Goal: Task Accomplishment & Management: Manage account settings

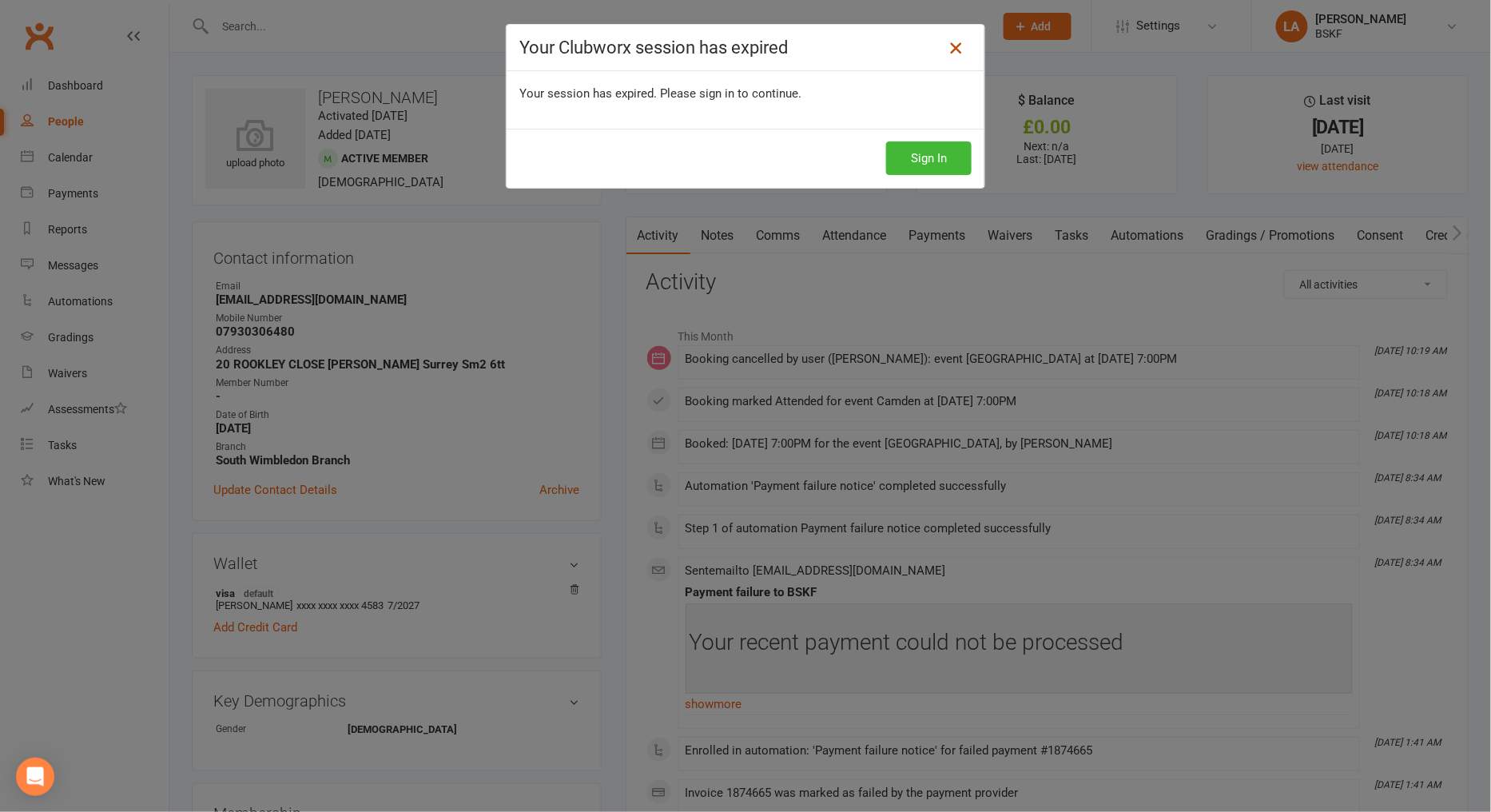
click at [947, 50] on icon at bounding box center [956, 48] width 19 height 19
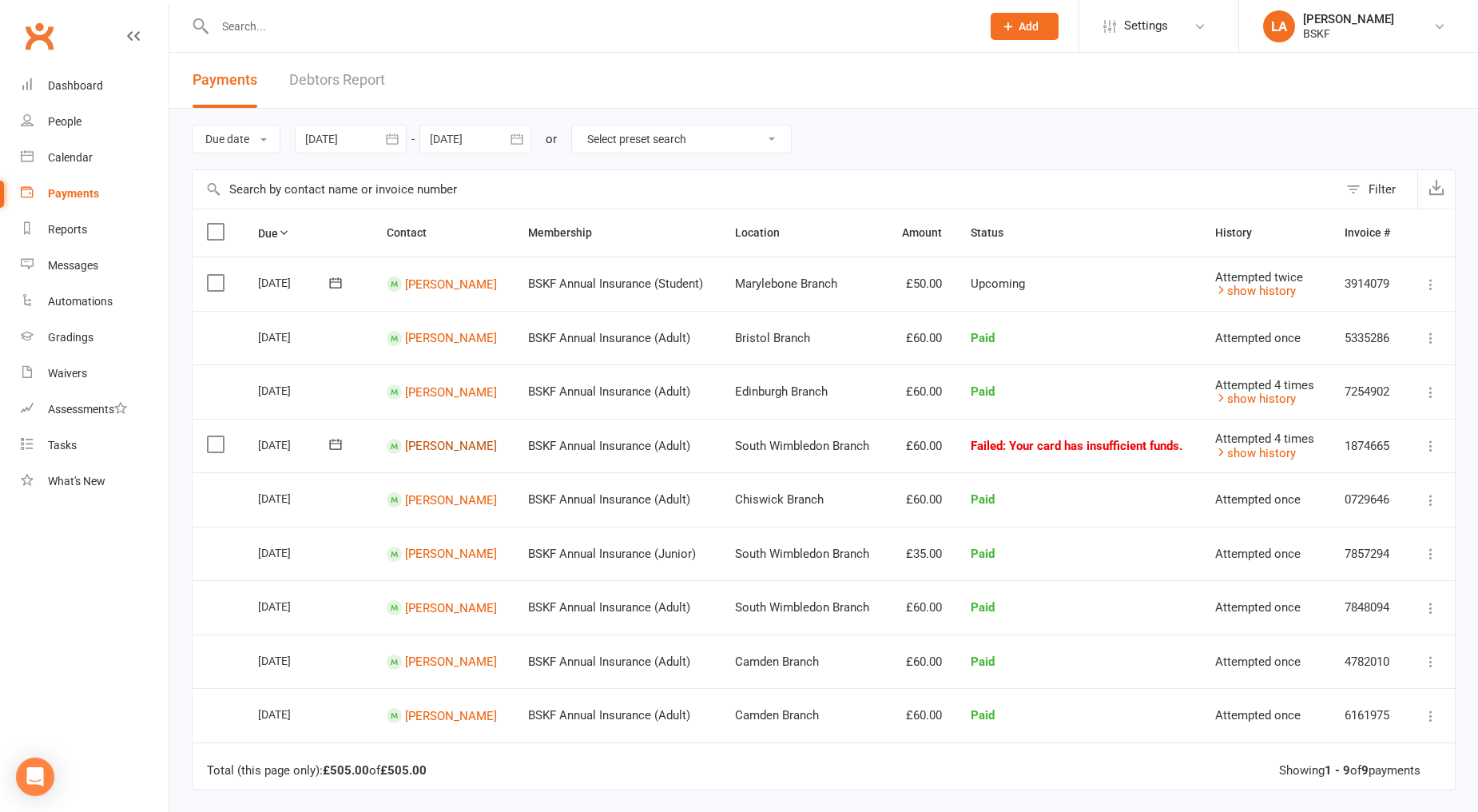
click at [417, 453] on link "[PERSON_NAME]" at bounding box center [450, 445] width 92 height 15
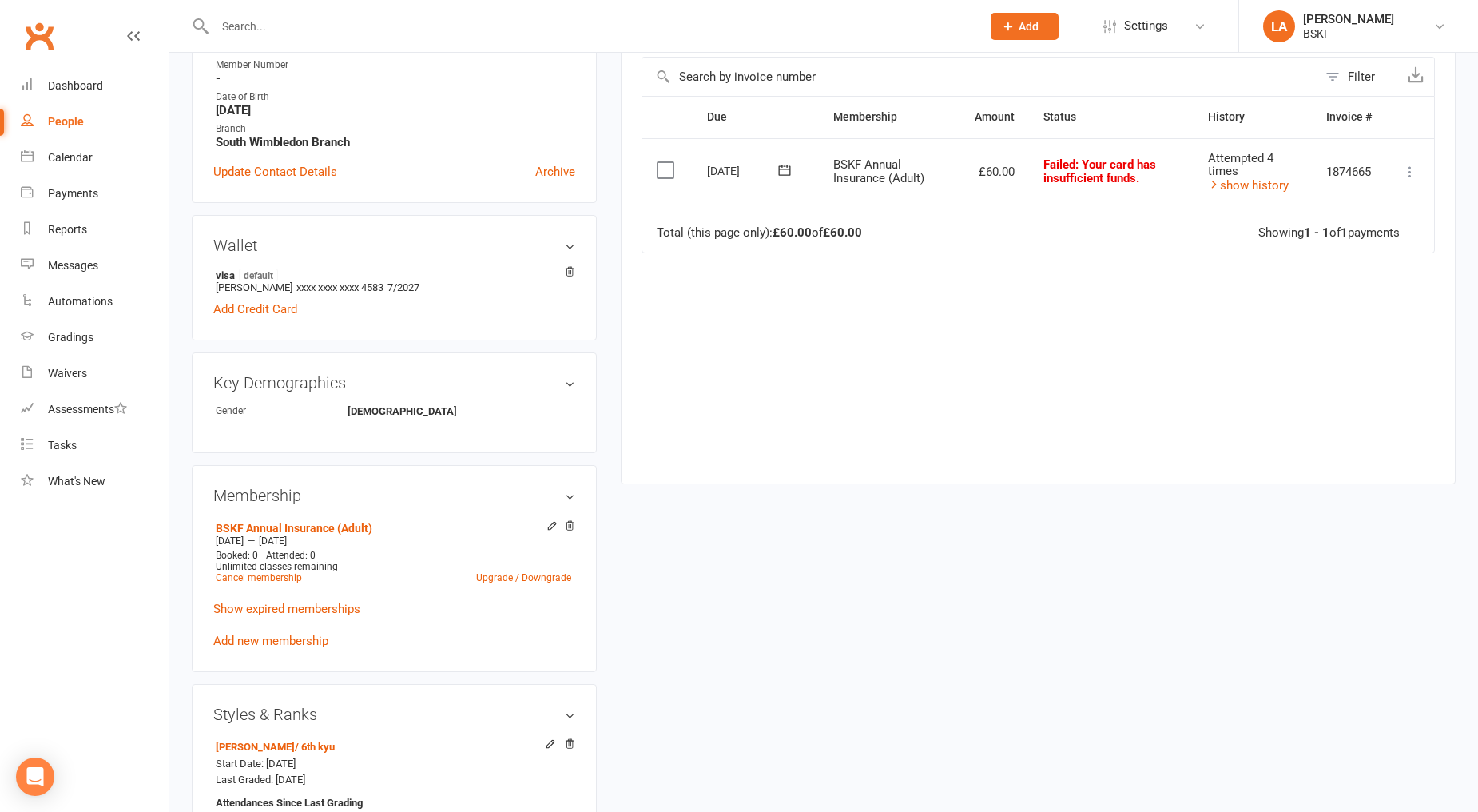
scroll to position [325, 0]
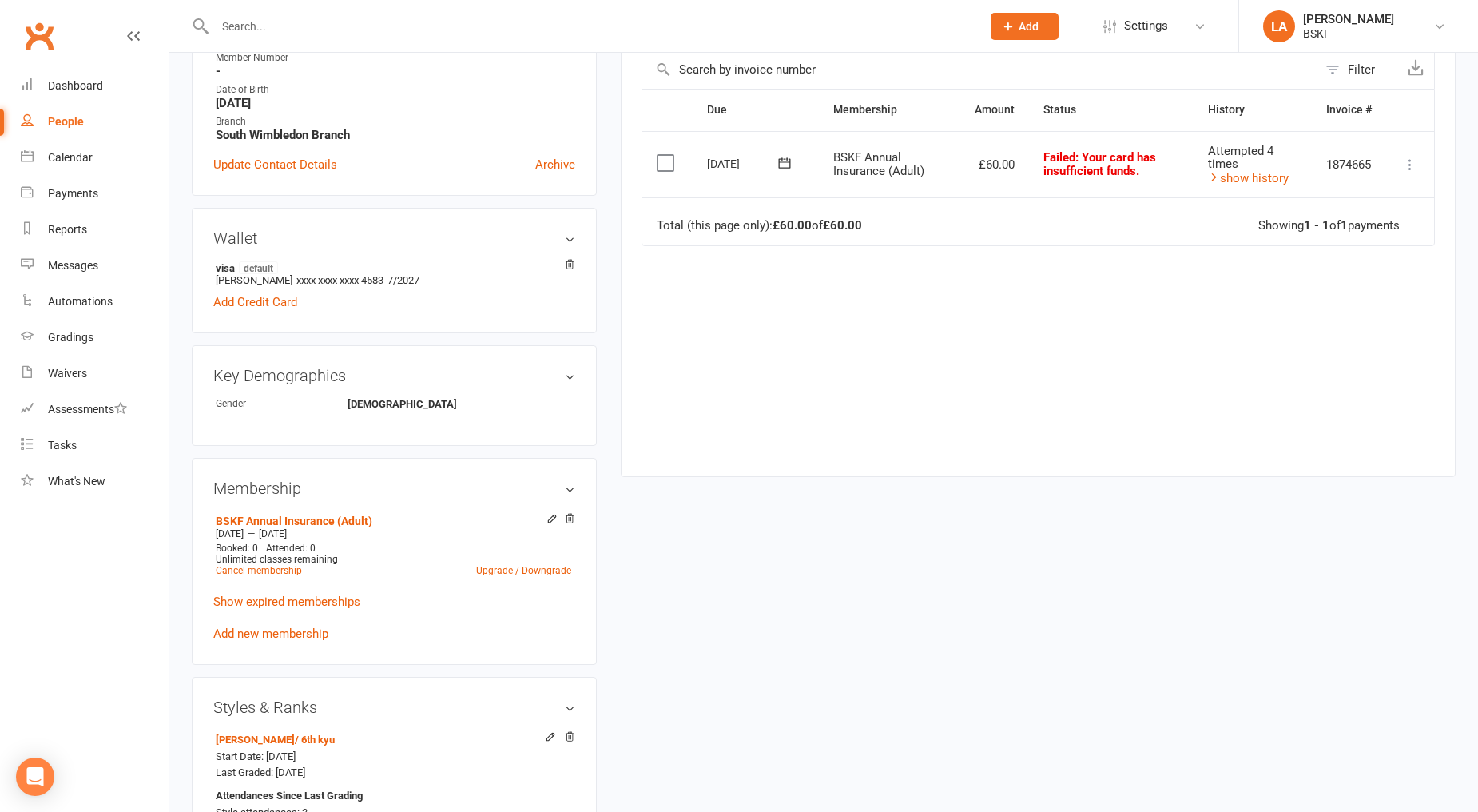
click at [569, 256] on div "Wallet visa default [PERSON_NAME] xxxx xxxx xxxx 4583 7/2027 Add Credit Card" at bounding box center [394, 270] width 405 height 126
click at [573, 263] on icon at bounding box center [569, 264] width 11 height 11
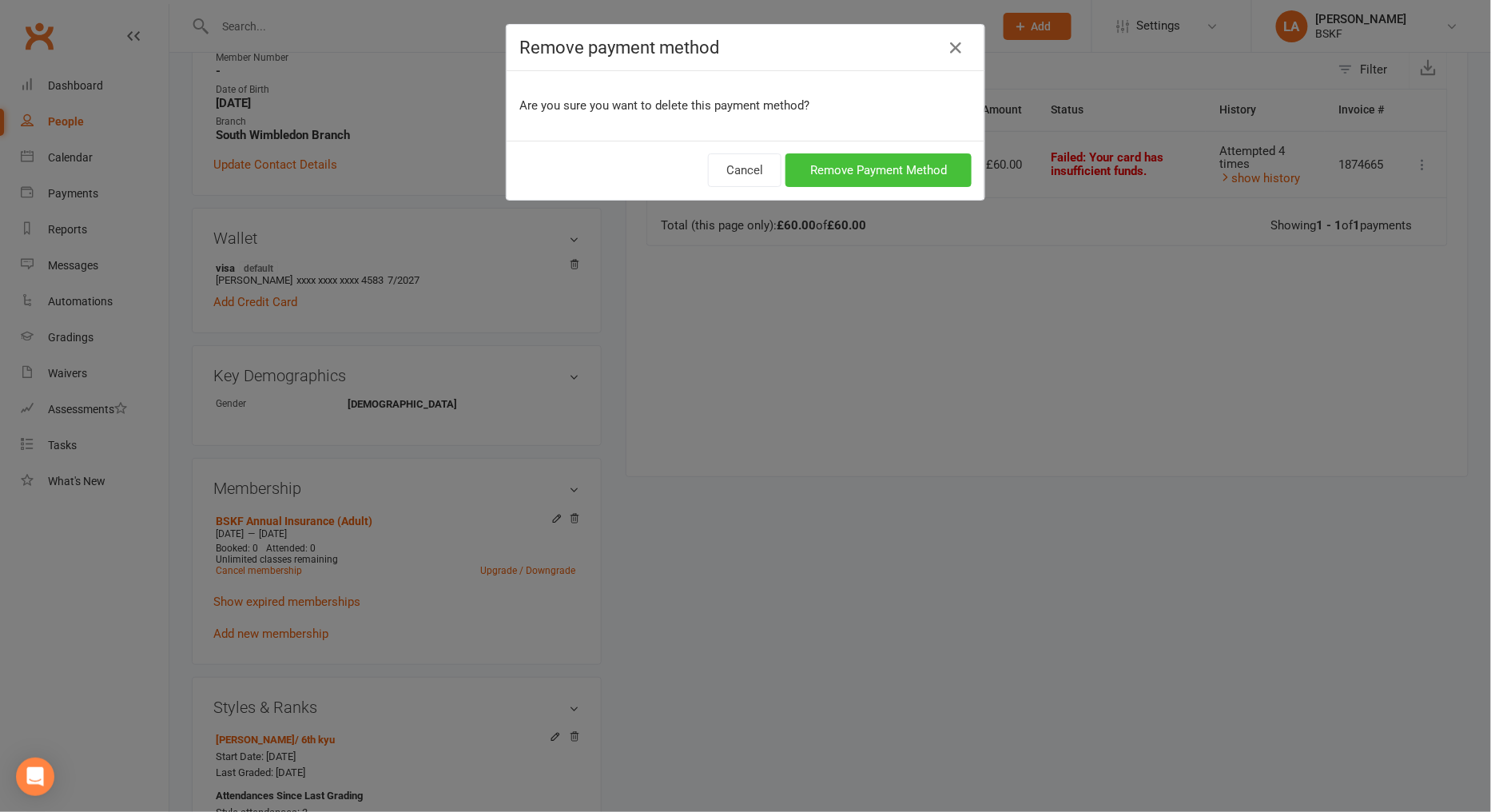
click at [868, 170] on button "Remove Payment Method" at bounding box center [879, 170] width 186 height 34
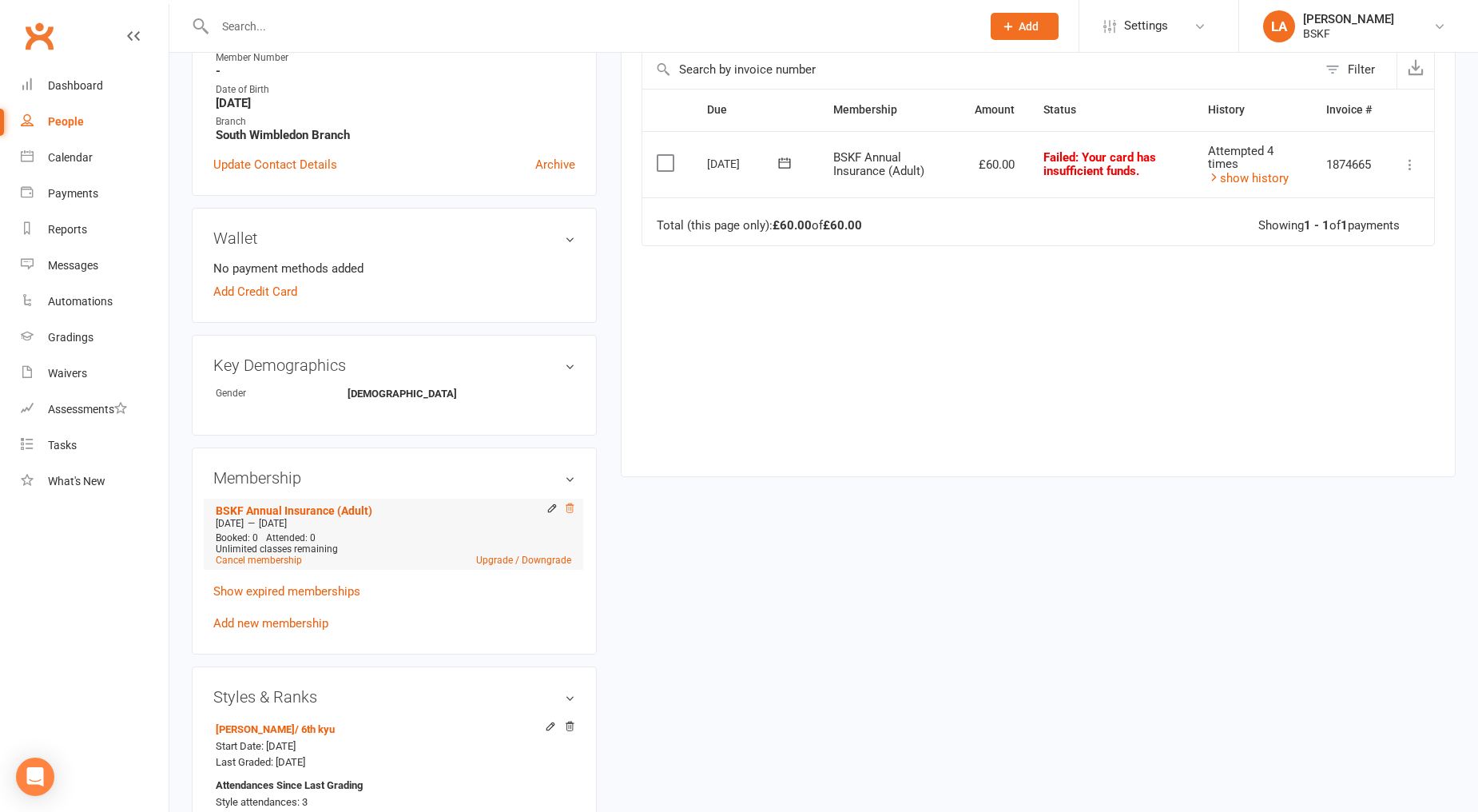
click at [572, 510] on icon at bounding box center [569, 508] width 11 height 11
click at [563, 500] on li "BSKF Annual Insurance (Adult) [DATE] — [DATE] Booked: 0 Attended: 0 Unlimited c…" at bounding box center [394, 534] width 363 height 71
click at [574, 503] on icon at bounding box center [569, 508] width 11 height 11
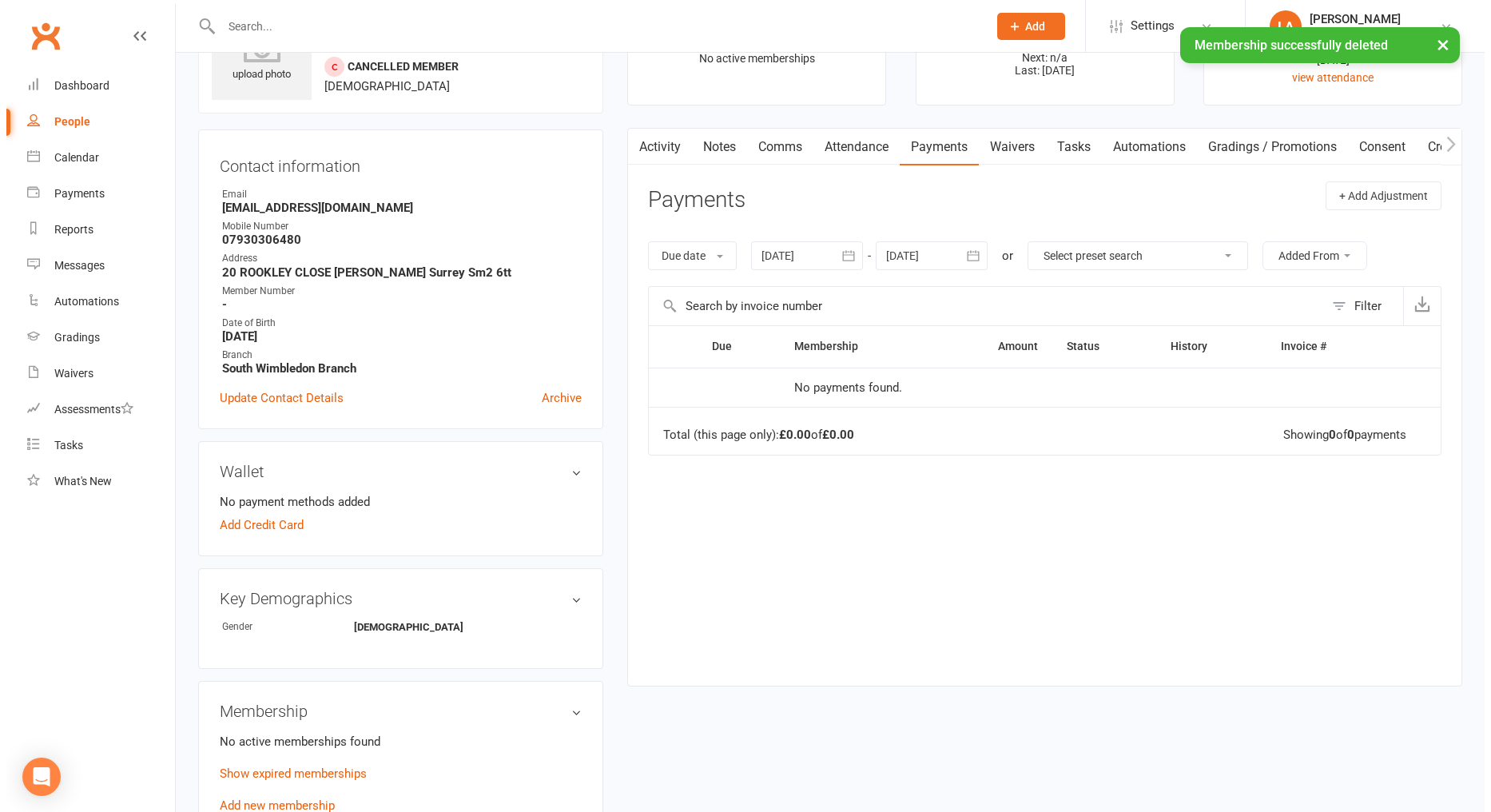
scroll to position [0, 0]
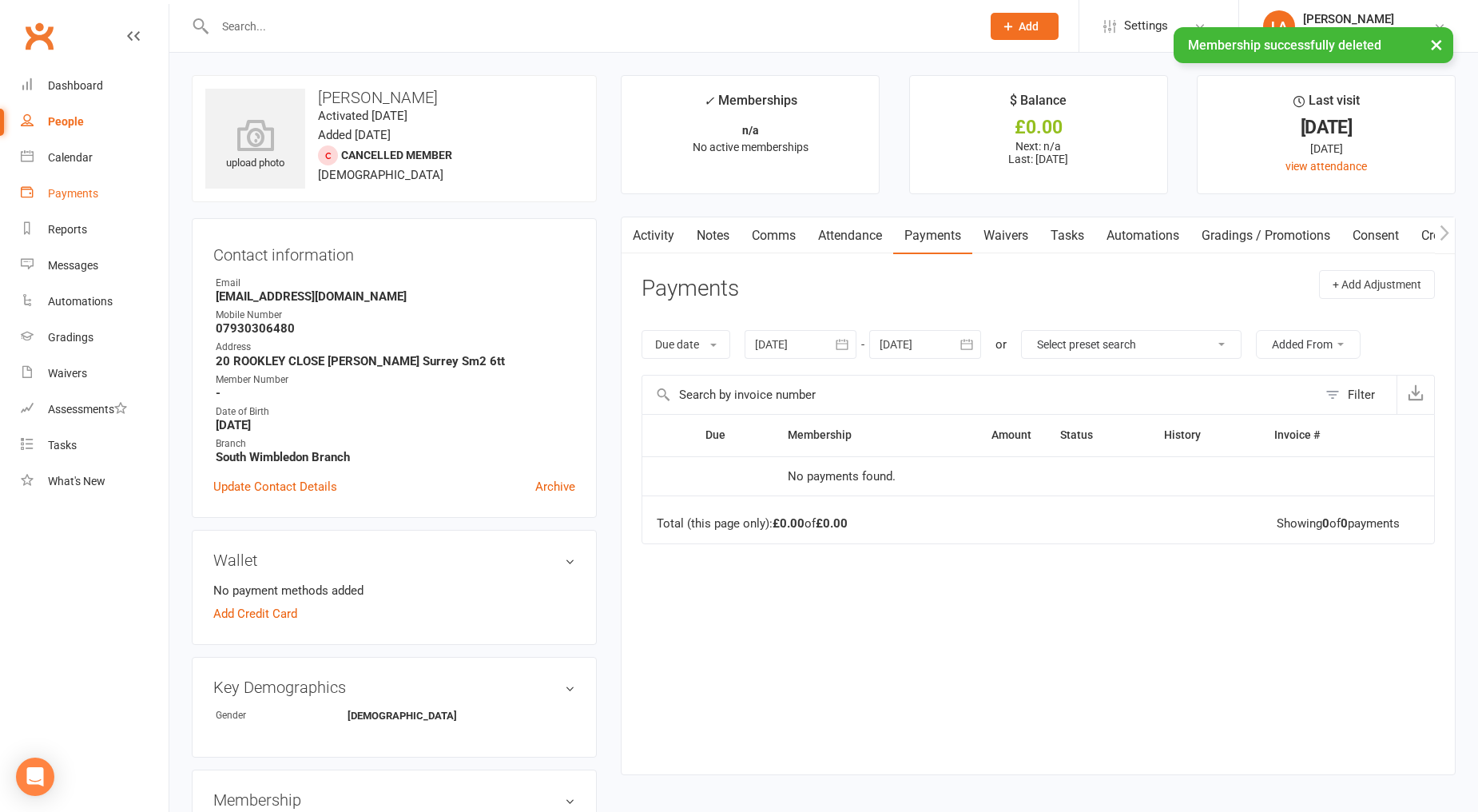
click at [101, 198] on link "Payments" at bounding box center [95, 194] width 148 height 36
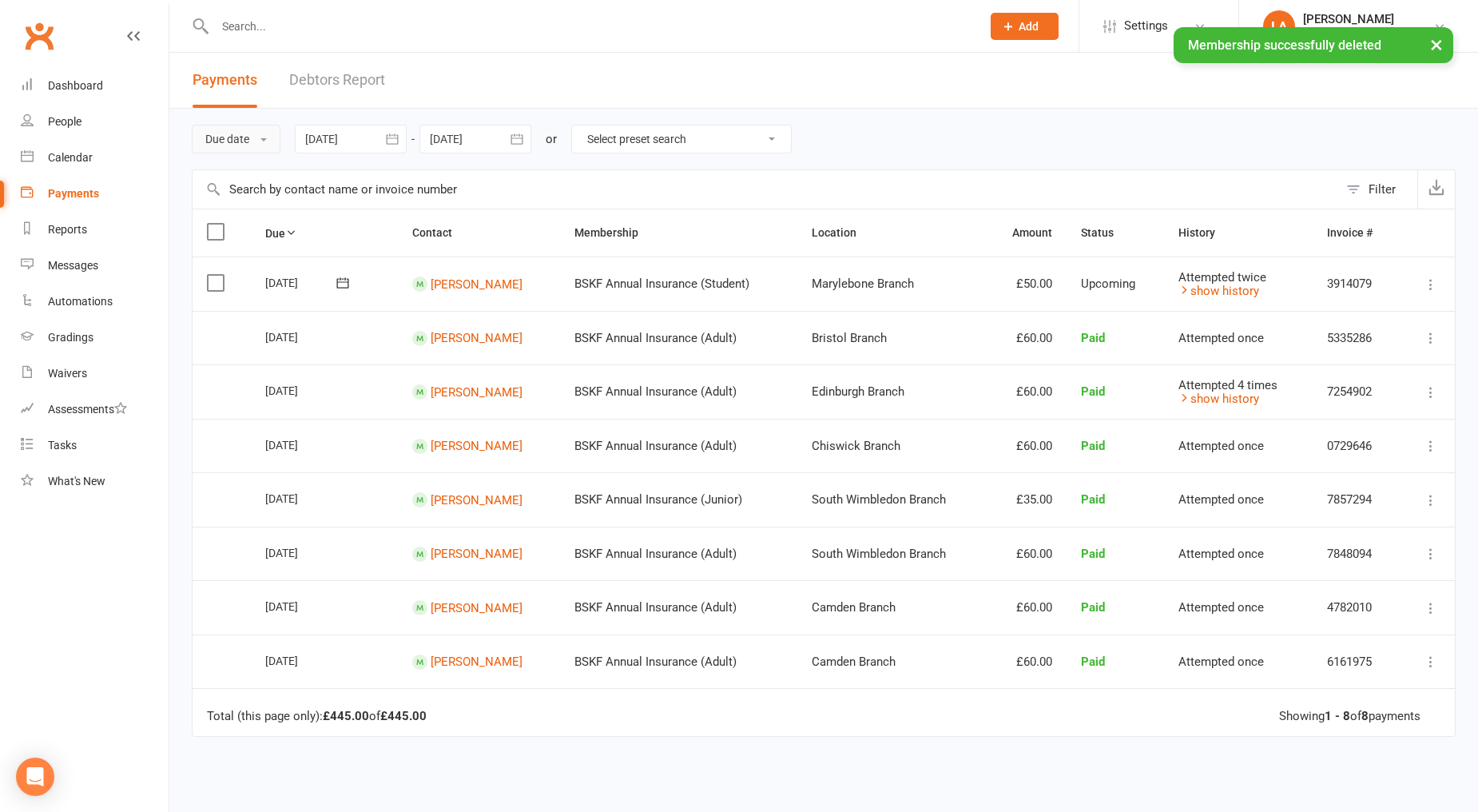
click at [241, 140] on button "Due date" at bounding box center [236, 139] width 89 height 28
click at [272, 238] on link "Date failed" at bounding box center [272, 239] width 158 height 32
